Goal: Information Seeking & Learning: Learn about a topic

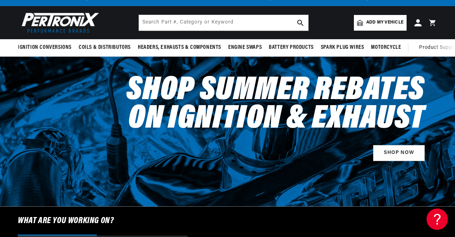
scroll to position [36, 0]
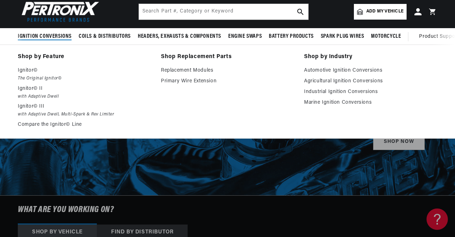
click at [38, 31] on summary "Ignition Conversions" at bounding box center [46, 36] width 57 height 17
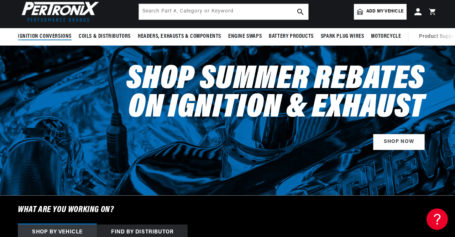
scroll to position [0, 0]
click at [41, 33] on span "Ignition Conversions" at bounding box center [45, 36] width 54 height 7
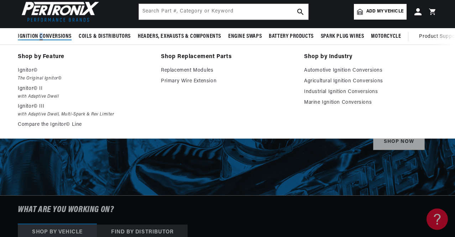
scroll to position [0, 265]
click at [28, 68] on p "Ignitor©" at bounding box center [84, 70] width 133 height 9
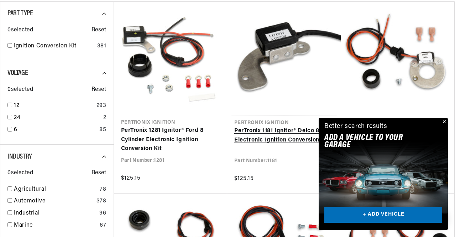
scroll to position [285, 0]
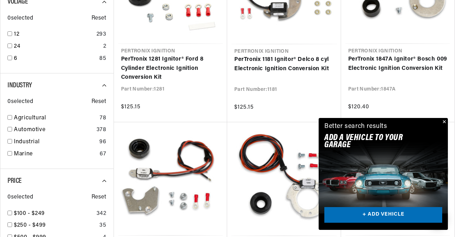
click at [443, 121] on button "Close" at bounding box center [443, 122] width 9 height 9
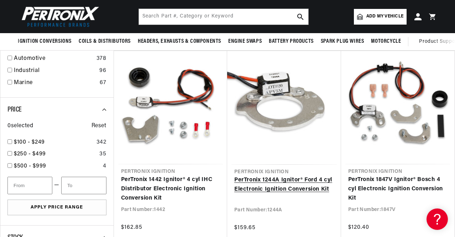
scroll to position [320, 0]
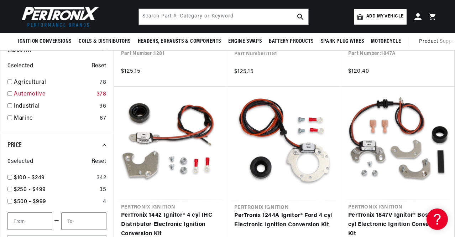
click at [10, 92] on input "checkbox" at bounding box center [9, 93] width 5 height 5
checkbox input "true"
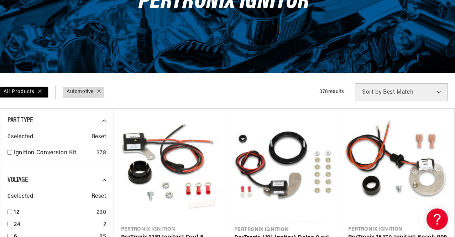
scroll to position [142, 0]
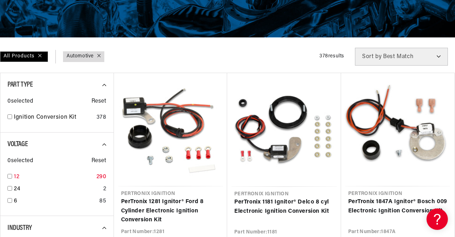
click at [10, 176] on input "checkbox" at bounding box center [9, 176] width 5 height 5
checkbox input "true"
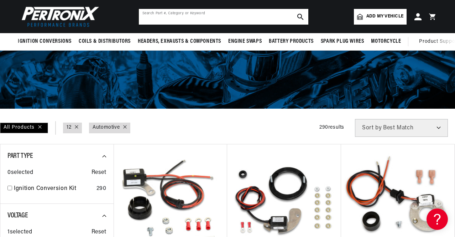
click at [245, 17] on input "text" at bounding box center [223, 17] width 169 height 16
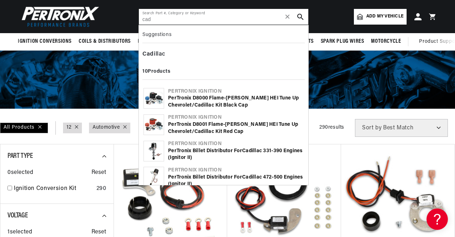
scroll to position [0, 265]
type input "cad"
click at [155, 53] on div "Cad illac" at bounding box center [223, 54] width 162 height 12
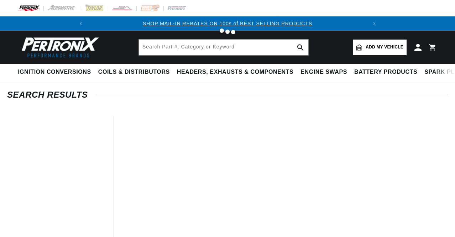
type input "Cadillac"
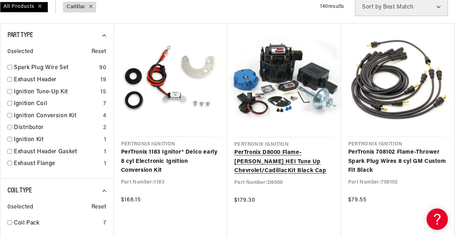
click at [286, 148] on link "PerTronix D8000 Flame-Thrower GM HEI Tune Up Chevrolet/ Cadillac Kit Black Cap" at bounding box center [284, 161] width 100 height 27
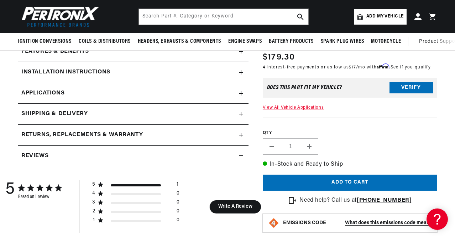
scroll to position [249, 0]
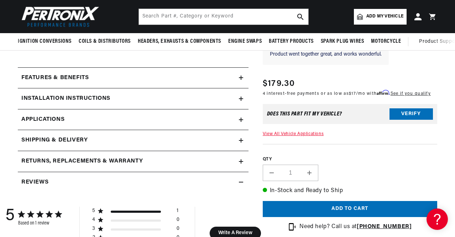
click at [205, 95] on div "Installation instructions" at bounding box center [128, 98] width 221 height 9
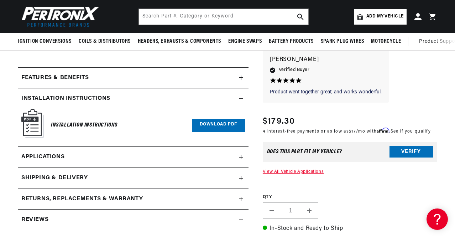
scroll to position [0, 265]
click at [212, 79] on div "Features & Benefits" at bounding box center [128, 77] width 221 height 9
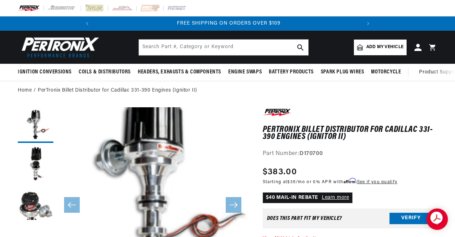
scroll to position [36, 0]
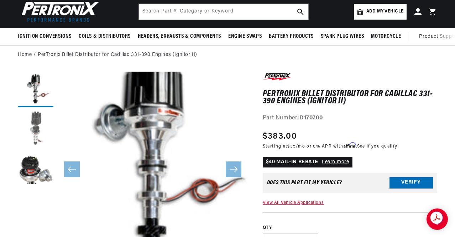
click at [31, 130] on button "Load image 2 in gallery view" at bounding box center [36, 129] width 36 height 36
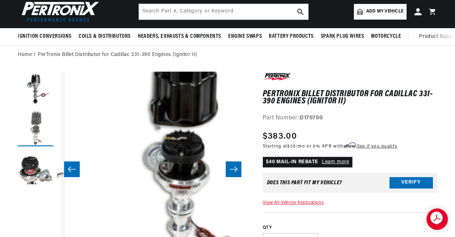
scroll to position [19, 191]
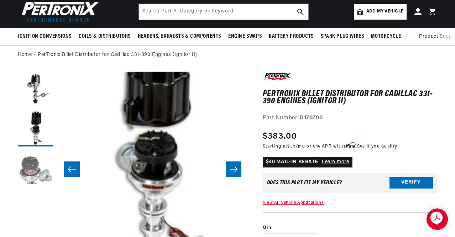
click at [25, 175] on button "Load image 3 in gallery view" at bounding box center [36, 168] width 36 height 36
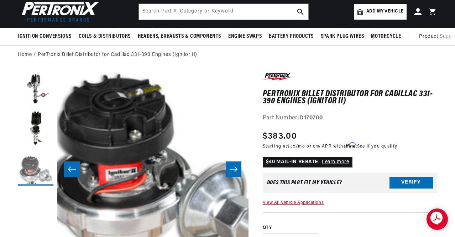
scroll to position [142, 0]
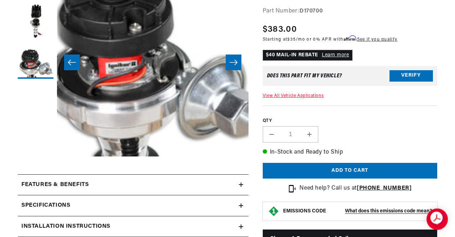
click at [30, 154] on slider-component "Gallery Viewer" at bounding box center [36, 62] width 36 height 195
click at [39, 183] on h2 "Features & Benefits" at bounding box center [54, 184] width 67 height 9
